Goal: Task Accomplishment & Management: Complete application form

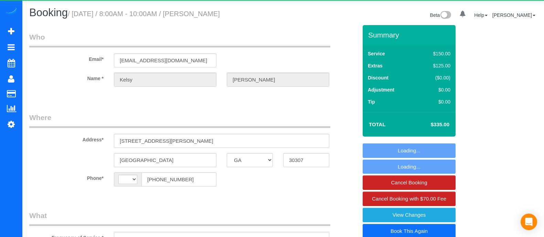
select select "GA"
select select "number:2"
select select "number:6"
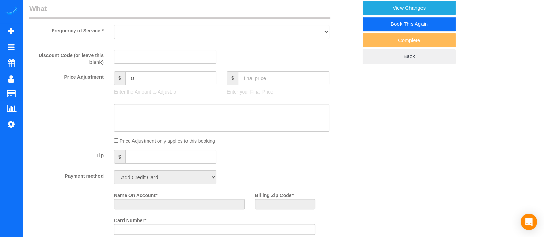
select select "spot1"
select select "string:[GEOGRAPHIC_DATA]"
select select "object:659"
select select "string:fspay-94d4fb9a-ff51-44e2-98c3-3dad11e56130"
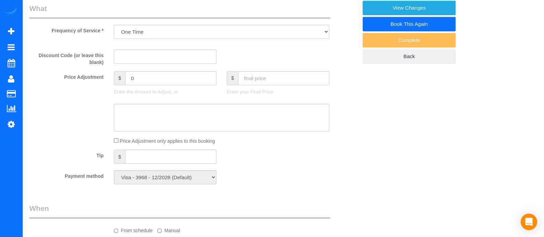
select select "2"
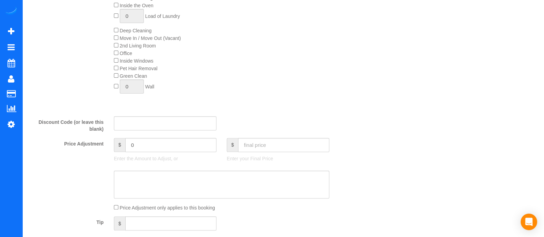
select select "object:753"
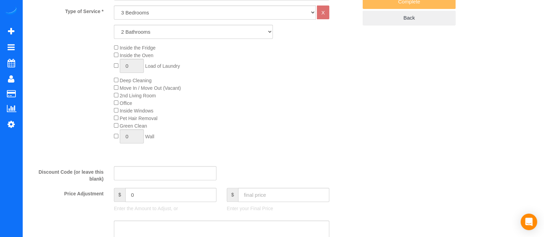
select select "2"
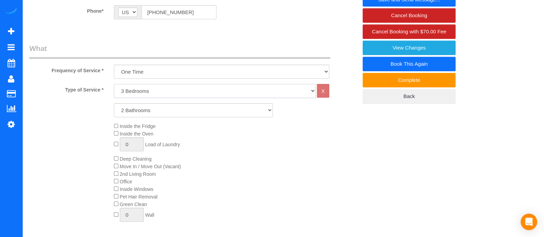
click at [221, 93] on select "1 Bedroom 2 Bedrooms 3 Bedrooms 4 Bedrooms 5 Bedrooms 6 Bedrooms" at bounding box center [215, 91] width 202 height 14
select select "1"
click at [114, 84] on select "1 Bedroom 2 Bedrooms 3 Bedrooms 4 Bedrooms 5 Bedrooms 6 Bedrooms" at bounding box center [215, 91] width 202 height 14
click at [191, 108] on select "1 Bathroom 2 Bathrooms 3 Bathrooms 4 Bathrooms 5 Bathrooms 6 Bathrooms" at bounding box center [193, 110] width 159 height 14
select select "1"
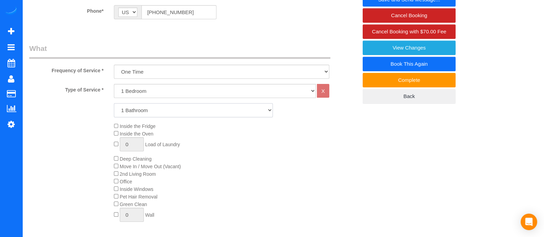
click at [114, 103] on select "1 Bathroom 2 Bathrooms 3 Bathrooms 4 Bathrooms 5 Bathrooms 6 Bathrooms" at bounding box center [193, 110] width 159 height 14
click at [117, 156] on div "Inside the Fridge Inside the Oven 0 Load of Laundry Deep Cleaning Move In / Mov…" at bounding box center [236, 173] width 254 height 103
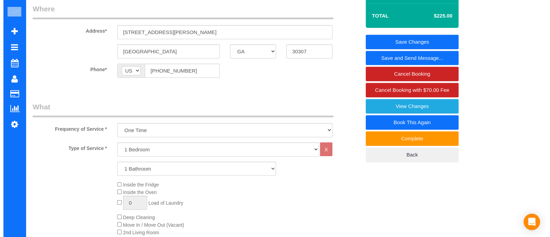
scroll to position [0, 0]
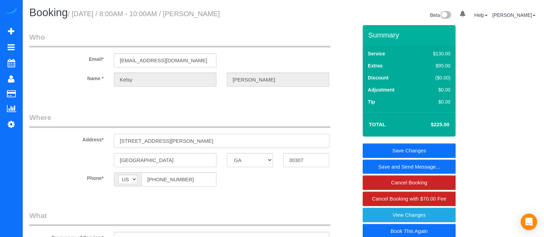
drag, startPoint x: 229, startPoint y: 138, endPoint x: 45, endPoint y: 129, distance: 184.0
click at [45, 129] on div "Address* [STREET_ADDRESS][PERSON_NAME]" at bounding box center [193, 130] width 339 height 35
paste input "[STREET_ADDRESS][PERSON_NAME]"
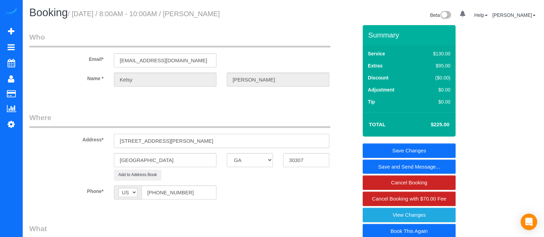
type input "[STREET_ADDRESS][PERSON_NAME]"
click at [312, 161] on input "30307" at bounding box center [306, 160] width 46 height 14
type input "3006"
click at [414, 168] on link "Save and Send Message..." at bounding box center [409, 167] width 93 height 14
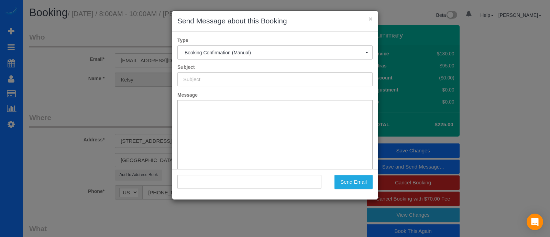
type input "Booking Confirmed!"
type input ""[PERSON_NAME]" <[EMAIL_ADDRESS][DOMAIN_NAME]>"
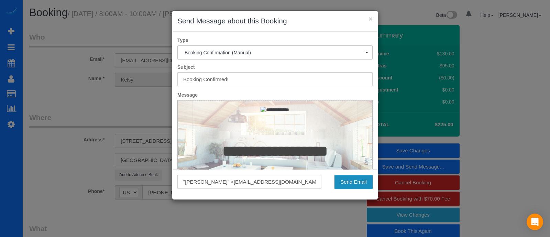
click at [340, 180] on button "Send Email" at bounding box center [354, 182] width 38 height 14
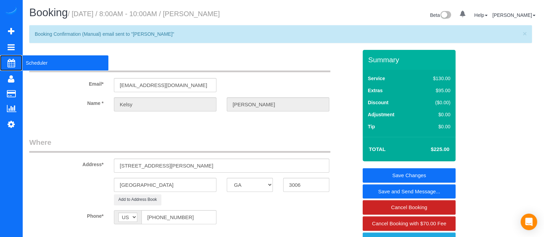
click at [48, 63] on span "Scheduler" at bounding box center [65, 63] width 86 height 16
